Goal: Register for event/course

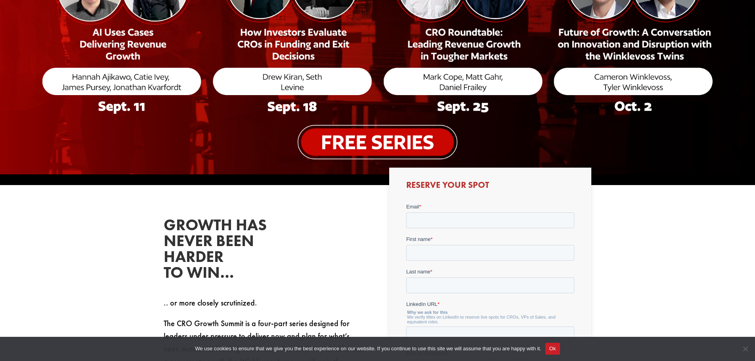
scroll to position [357, 0]
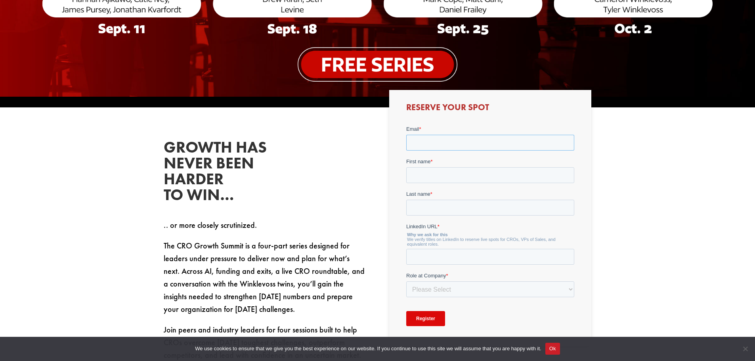
click at [454, 145] on input "Email *" at bounding box center [490, 143] width 168 height 16
type input "[PERSON_NAME][EMAIL_ADDRESS][PERSON_NAME][DOMAIN_NAME]"
click at [452, 168] on input "First name *" at bounding box center [490, 175] width 168 height 16
type input "[PERSON_NAME]"
click at [463, 201] on input "Last name *" at bounding box center [490, 208] width 168 height 16
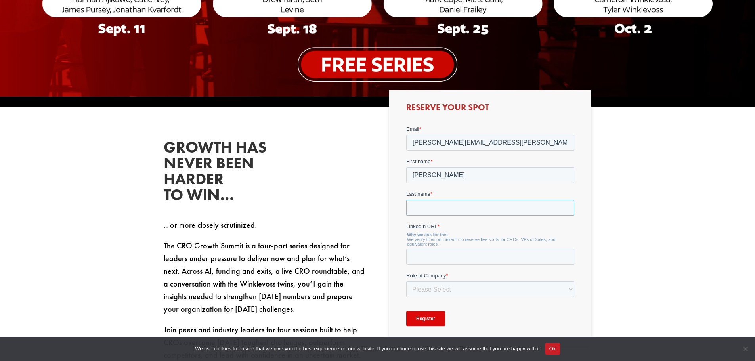
type input "[PERSON_NAME]"
click at [454, 253] on input "LinkedIn URL *" at bounding box center [490, 257] width 168 height 16
paste input "[URL][DOMAIN_NAME]"
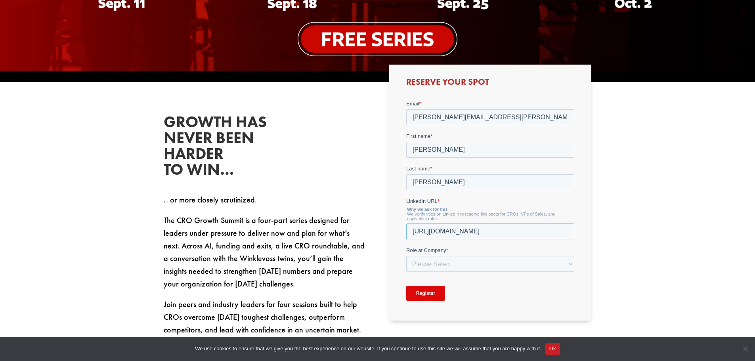
scroll to position [396, 0]
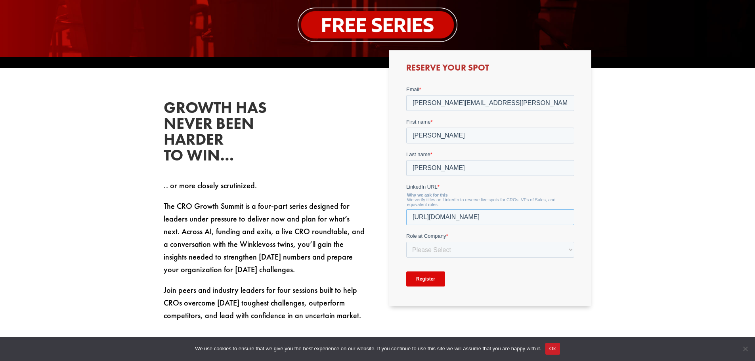
type input "[URL][DOMAIN_NAME]"
click at [449, 250] on select "Please Select C-Level (CRO, CSO, etc) Senior Leadership (VP of Sales, VP of Ena…" at bounding box center [490, 250] width 168 height 16
select select "C-Level (CRO, CSO, etc)"
click at [406, 242] on select "Please Select C-Level (CRO, CSO, etc) Senior Leadership (VP of Sales, VP of Ena…" at bounding box center [490, 250] width 168 height 16
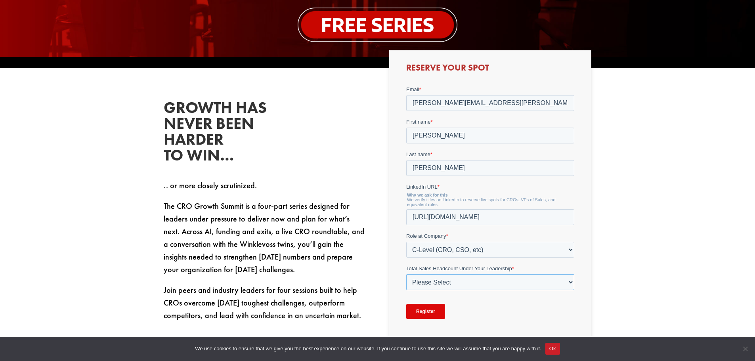
click at [449, 281] on select "Please Select Just Me 1-9 [PHONE_NUMBER] [PHONE_NUMBER]+" at bounding box center [490, 282] width 168 height 16
select select "1-9"
click at [406, 274] on select "Please Select Just Me 1-9 [PHONE_NUMBER] [PHONE_NUMBER]+" at bounding box center [490, 282] width 168 height 16
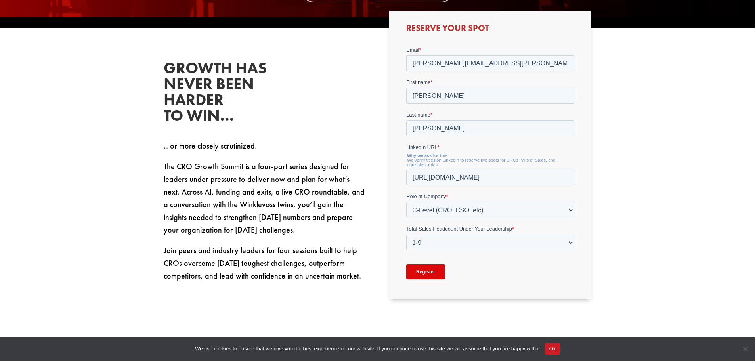
click at [427, 273] on input "Register" at bounding box center [425, 271] width 39 height 15
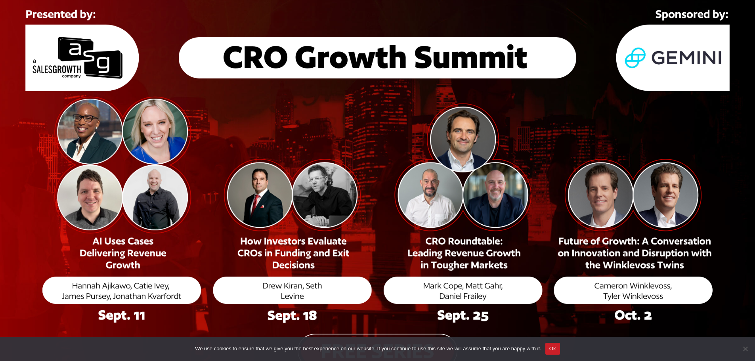
scroll to position [0, 0]
